Goal: Transaction & Acquisition: Purchase product/service

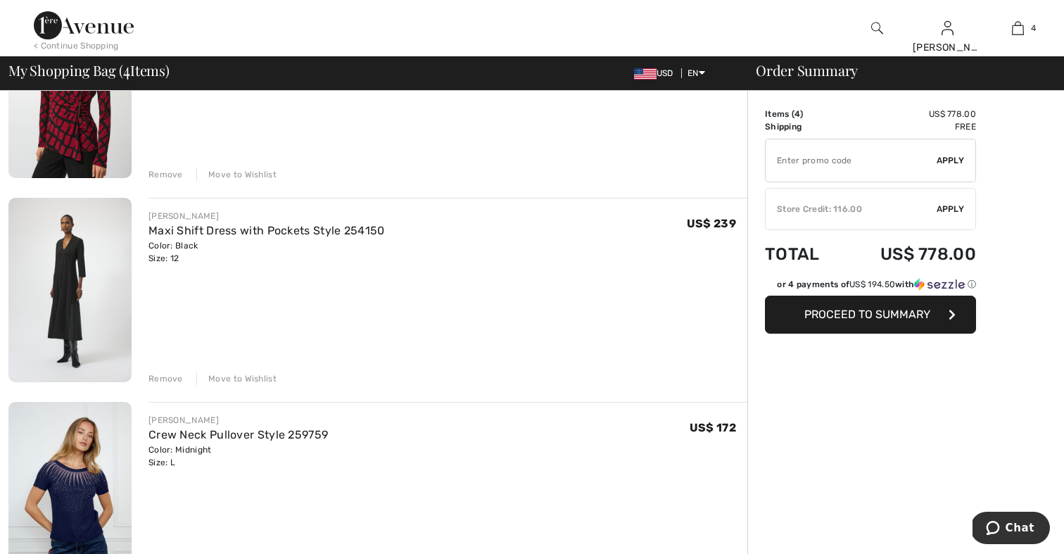
scroll to position [232, 0]
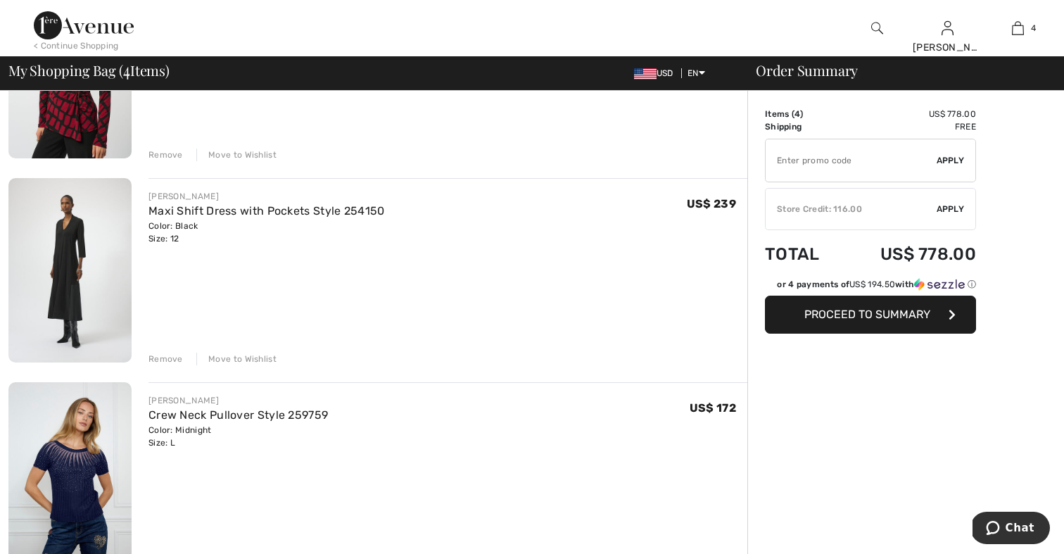
click at [230, 358] on div "Move to Wishlist" at bounding box center [236, 359] width 80 height 13
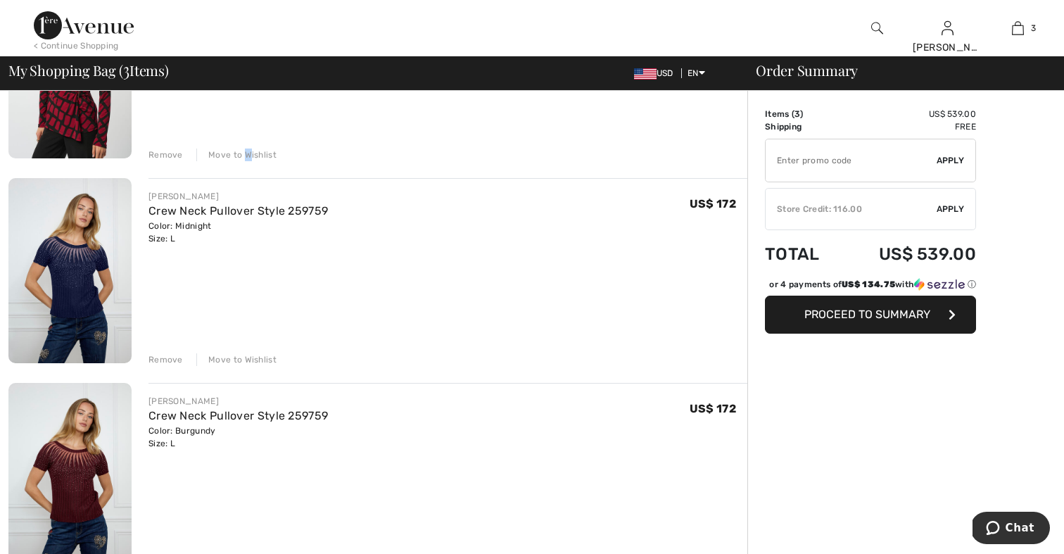
click at [246, 157] on div "Move to Wishlist" at bounding box center [236, 155] width 80 height 13
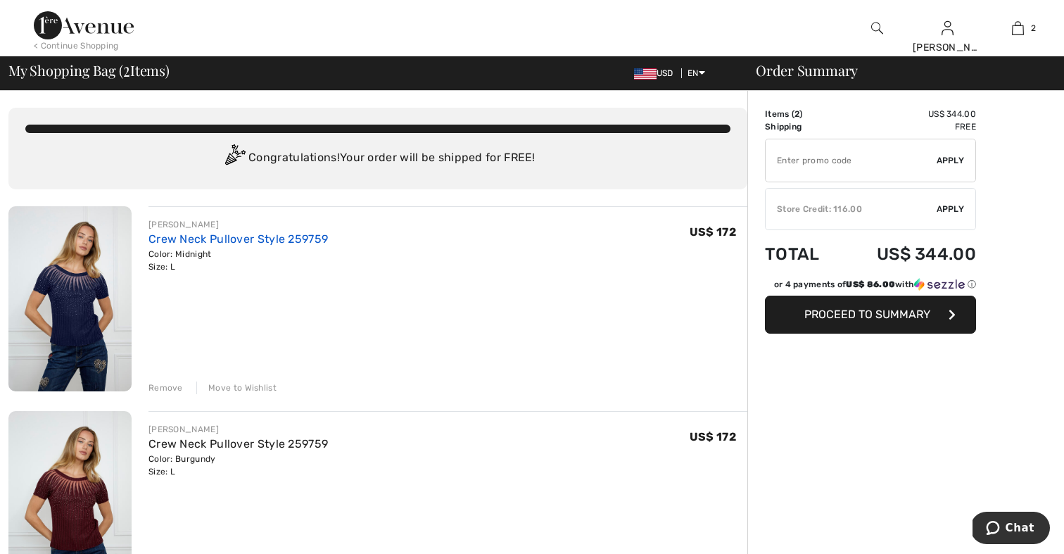
scroll to position [0, 0]
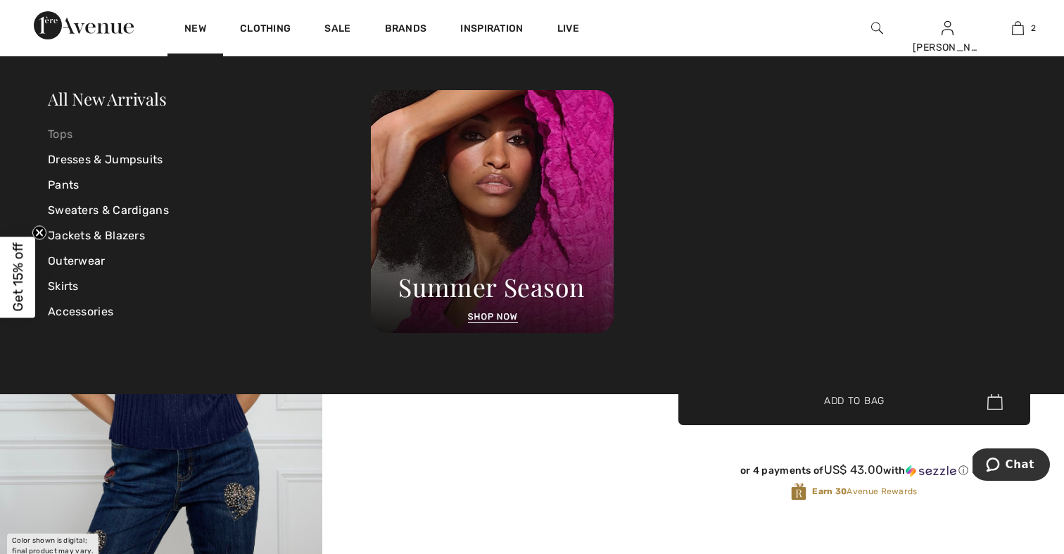
click at [65, 135] on link "Tops" at bounding box center [209, 134] width 323 height 25
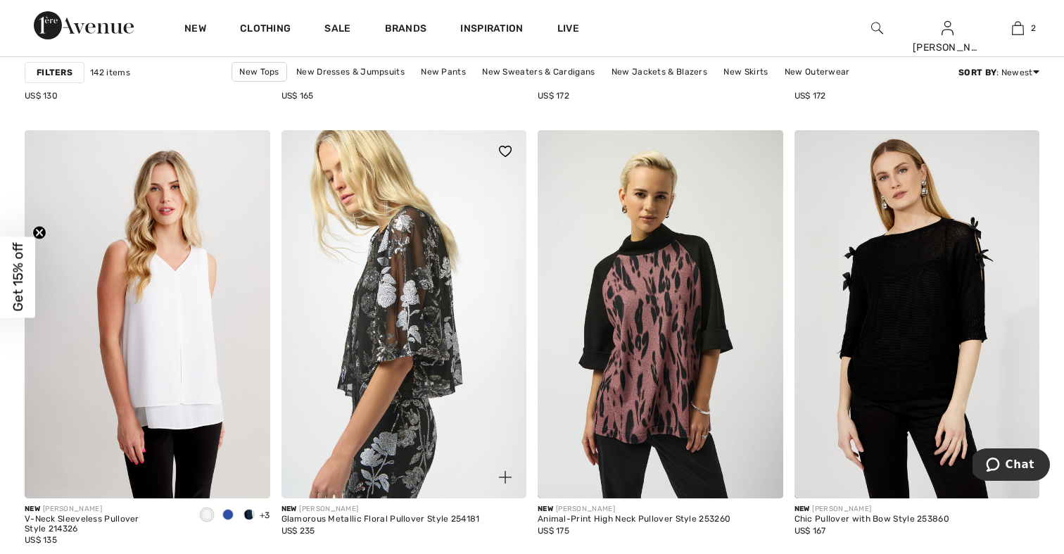
scroll to position [6265, 0]
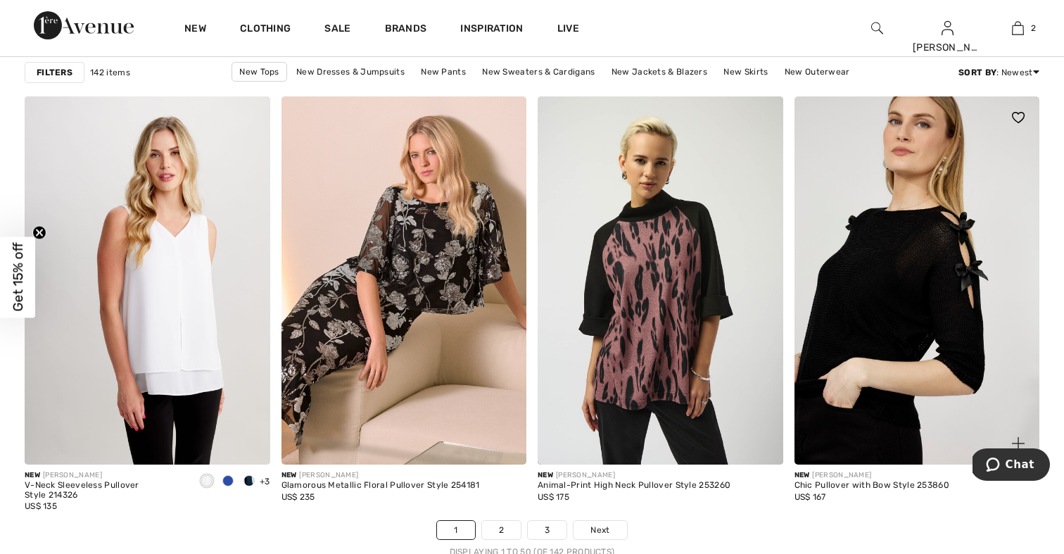
click at [850, 345] on img at bounding box center [918, 280] width 246 height 368
